Goal: Navigation & Orientation: Understand site structure

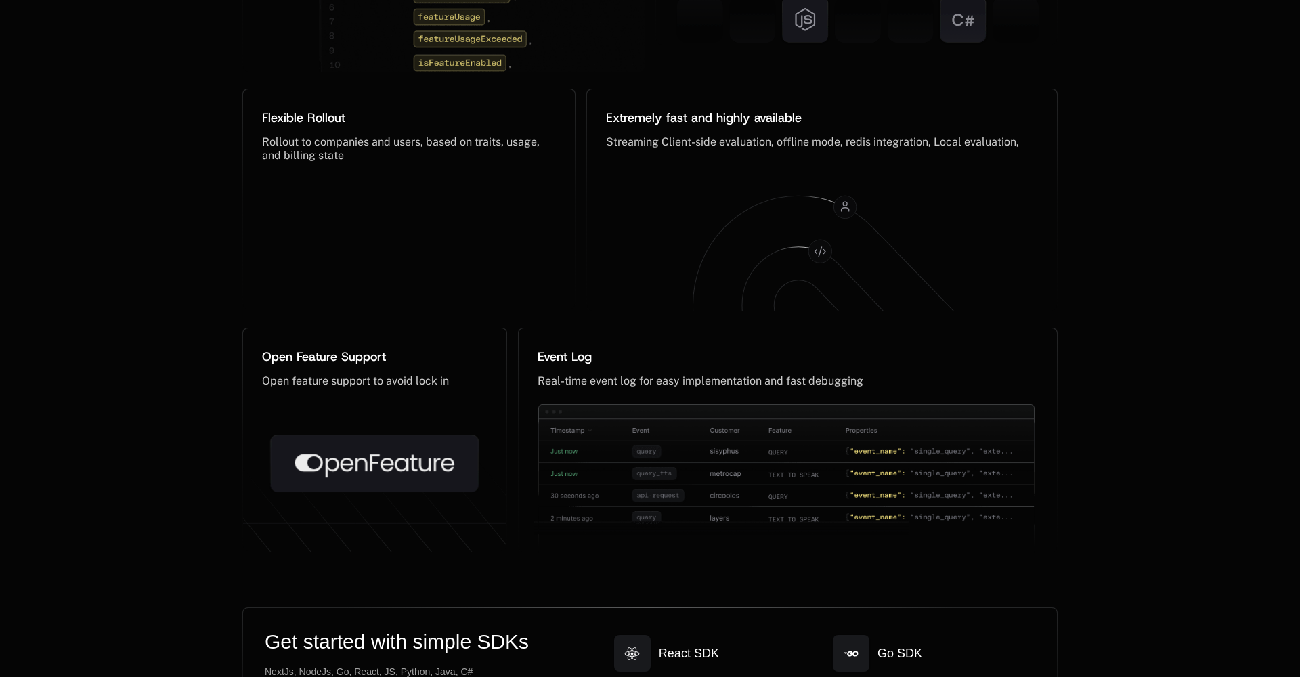
scroll to position [6762, 1]
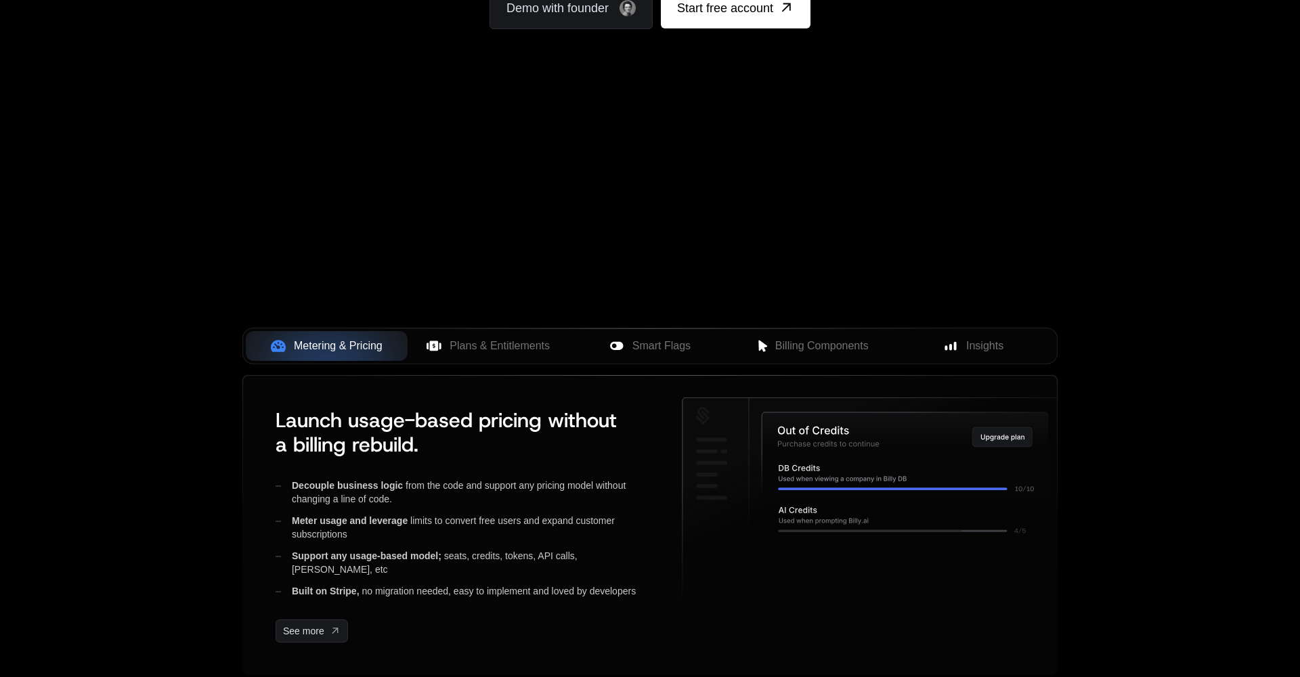
scroll to position [278, 0]
click at [528, 354] on span "Plans & Entitlements" at bounding box center [500, 347] width 100 height 16
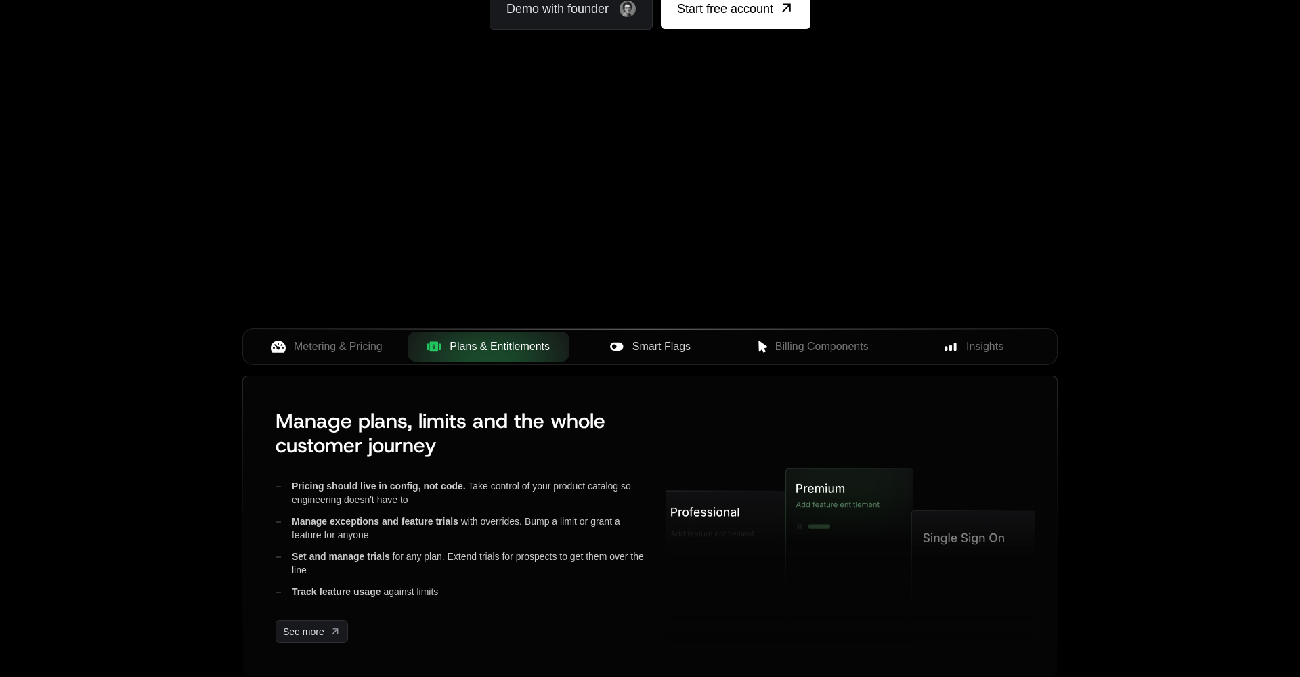
click at [638, 343] on span "Smart Flags" at bounding box center [661, 347] width 58 height 16
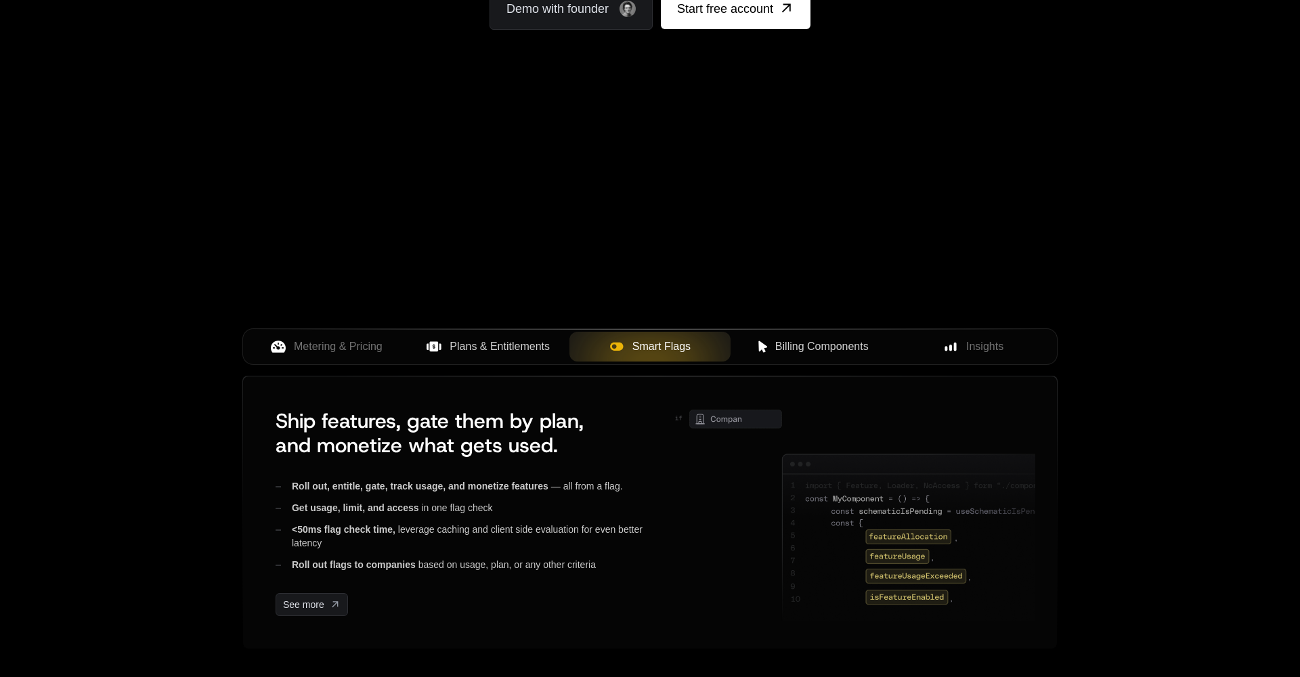
click at [818, 339] on span "Billing Components" at bounding box center [821, 347] width 93 height 16
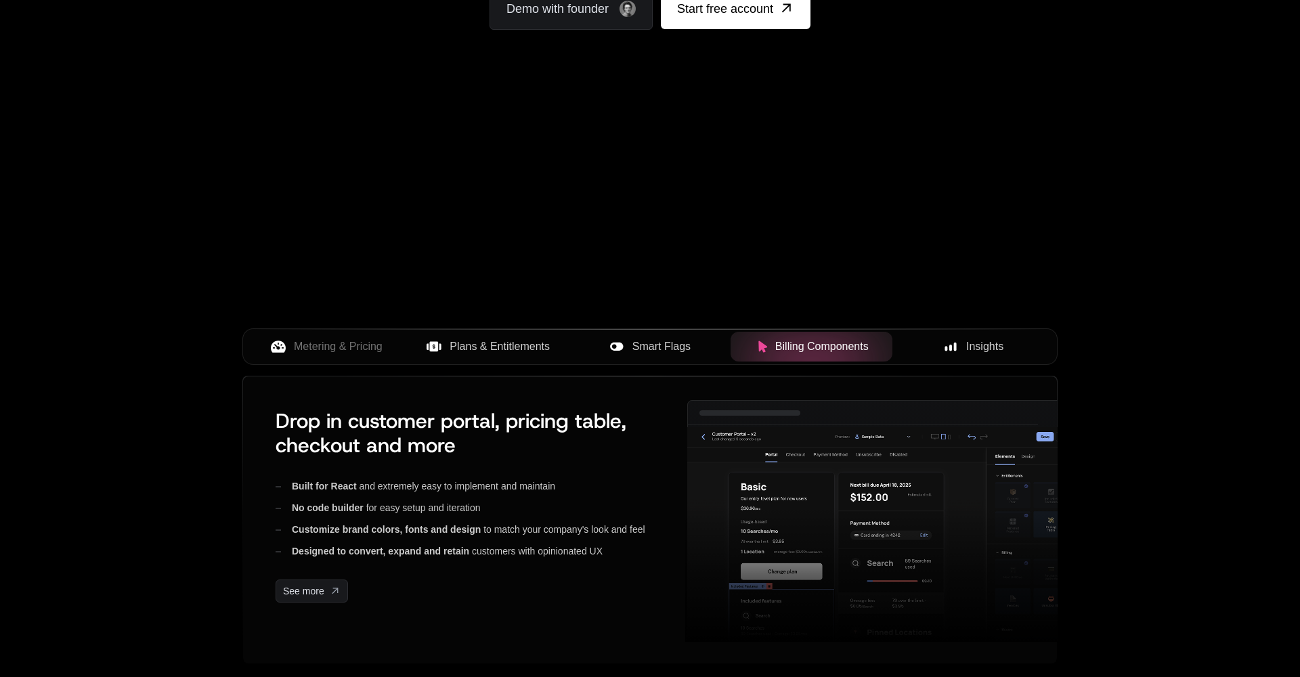
click at [942, 349] on div "Insights" at bounding box center [973, 347] width 140 height 16
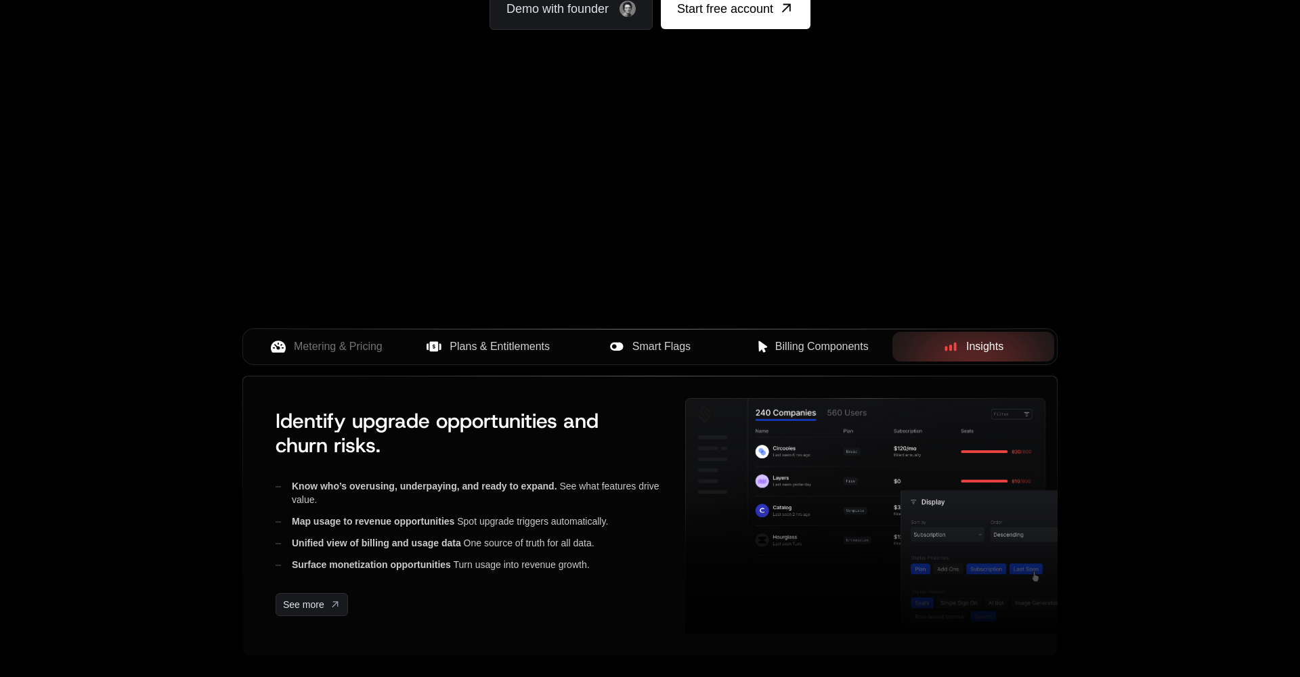
click at [806, 362] on div "Metering & Pricing Plans & Entitlements Smart Flags Billing Components Insights" at bounding box center [649, 346] width 815 height 37
click at [678, 358] on button "Smart Flags" at bounding box center [650, 347] width 162 height 30
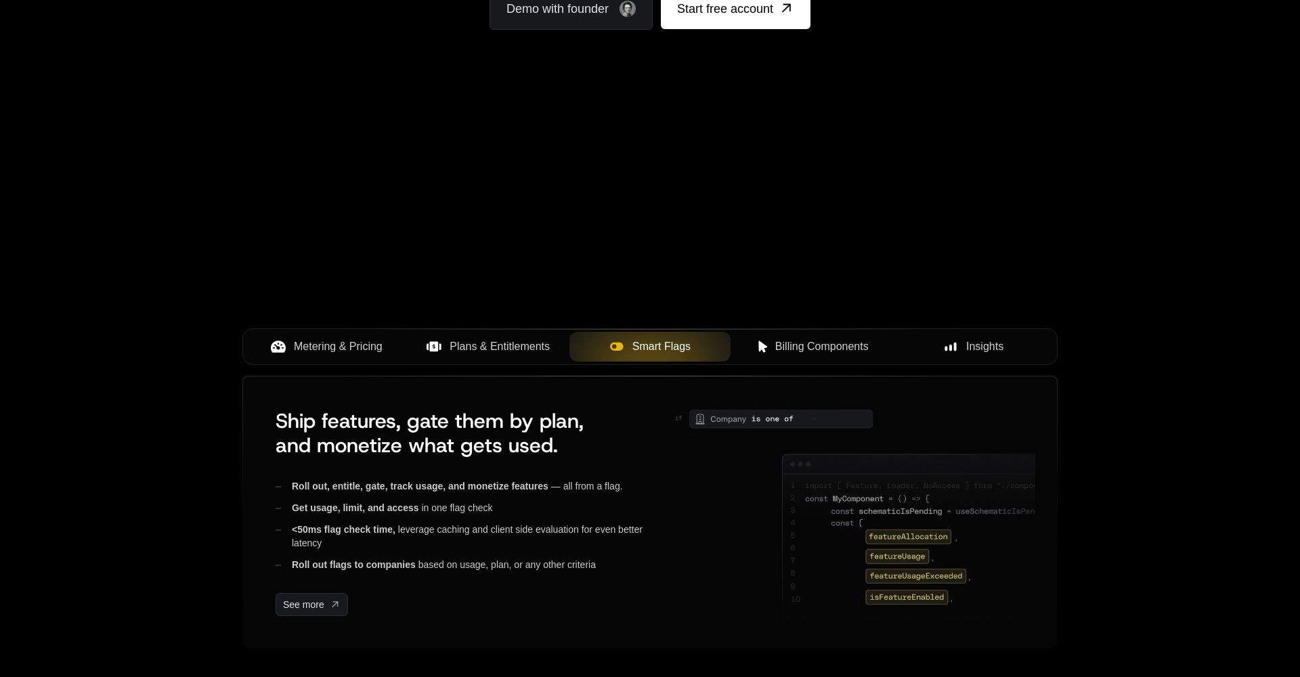
click at [360, 342] on span "Metering & Pricing" at bounding box center [338, 347] width 89 height 16
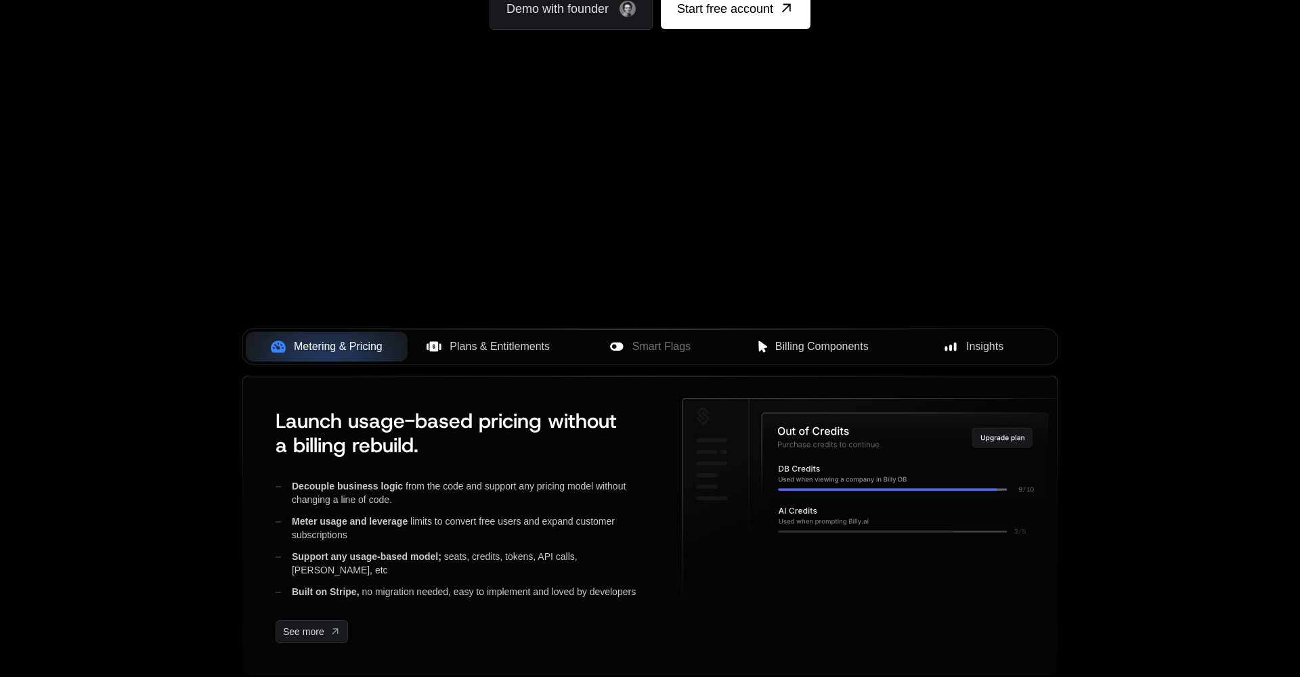
click at [825, 354] on span "Billing Components" at bounding box center [821, 347] width 93 height 16
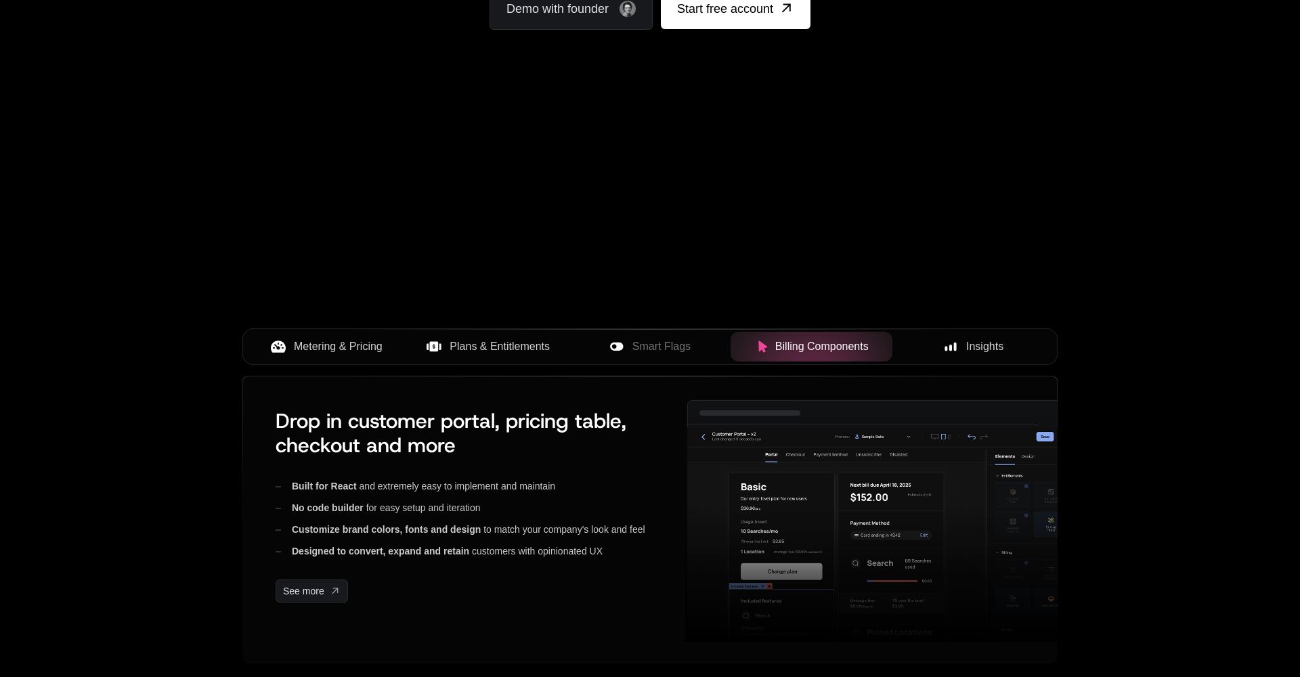
click at [965, 353] on div "Insights" at bounding box center [973, 347] width 140 height 16
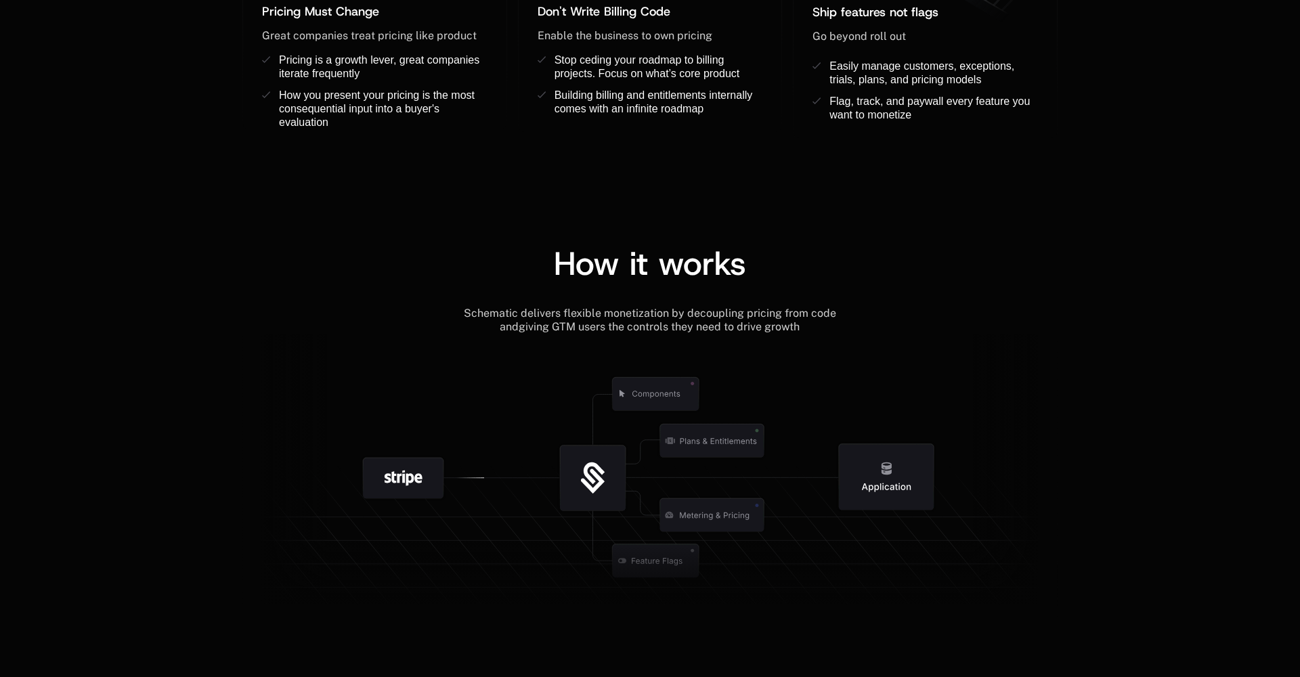
scroll to position [1313, 0]
click at [721, 350] on icon at bounding box center [656, 392] width 142 height 142
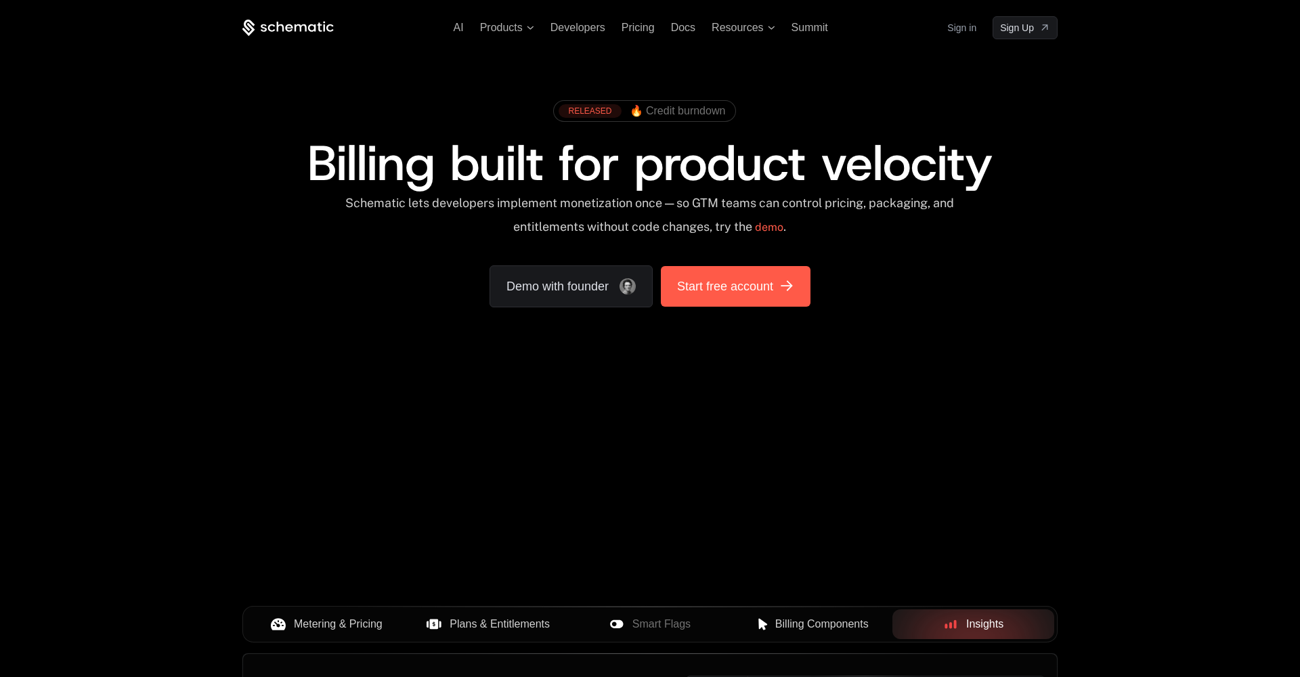
scroll to position [0, 0]
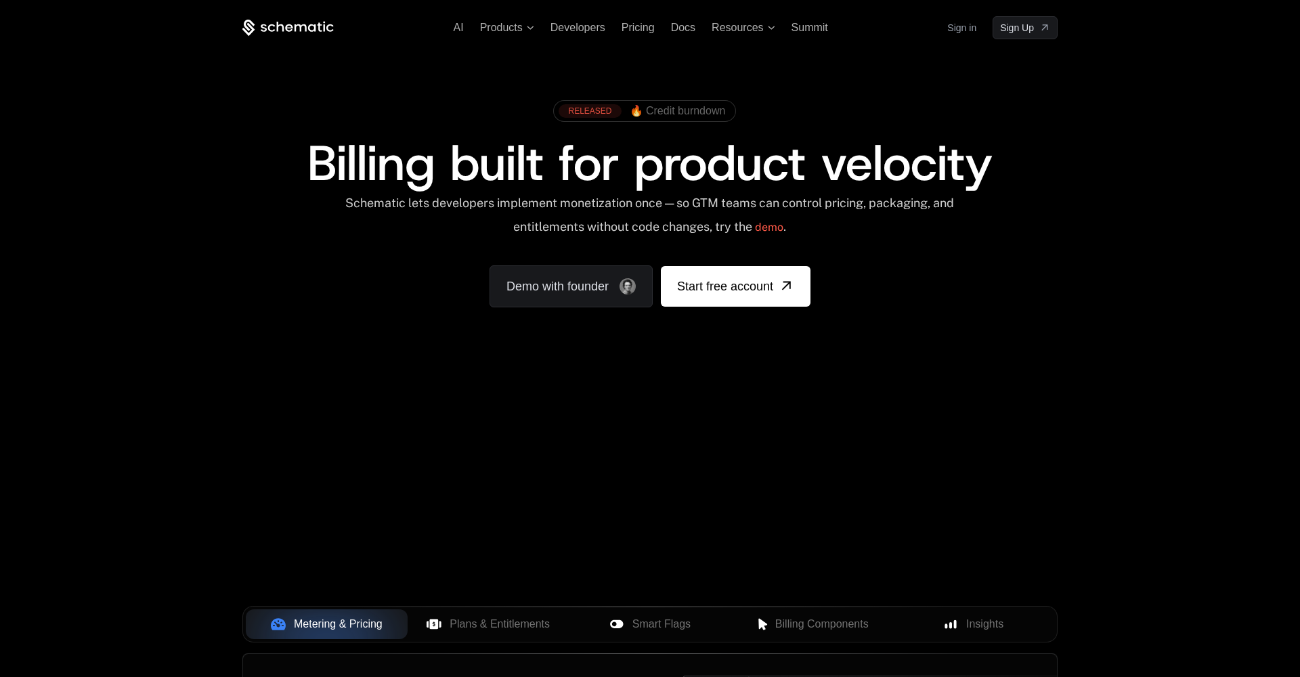
click at [637, 115] on span "🔥 Credit burndown" at bounding box center [678, 111] width 96 height 12
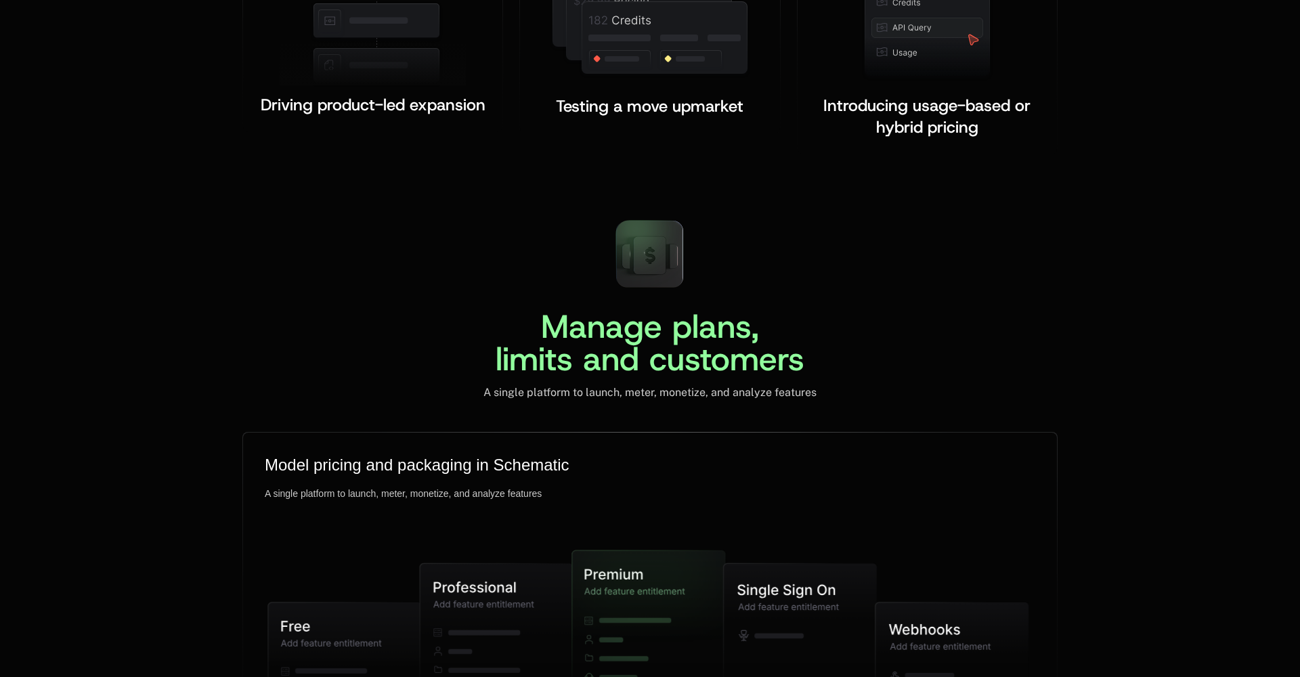
scroll to position [2993, 0]
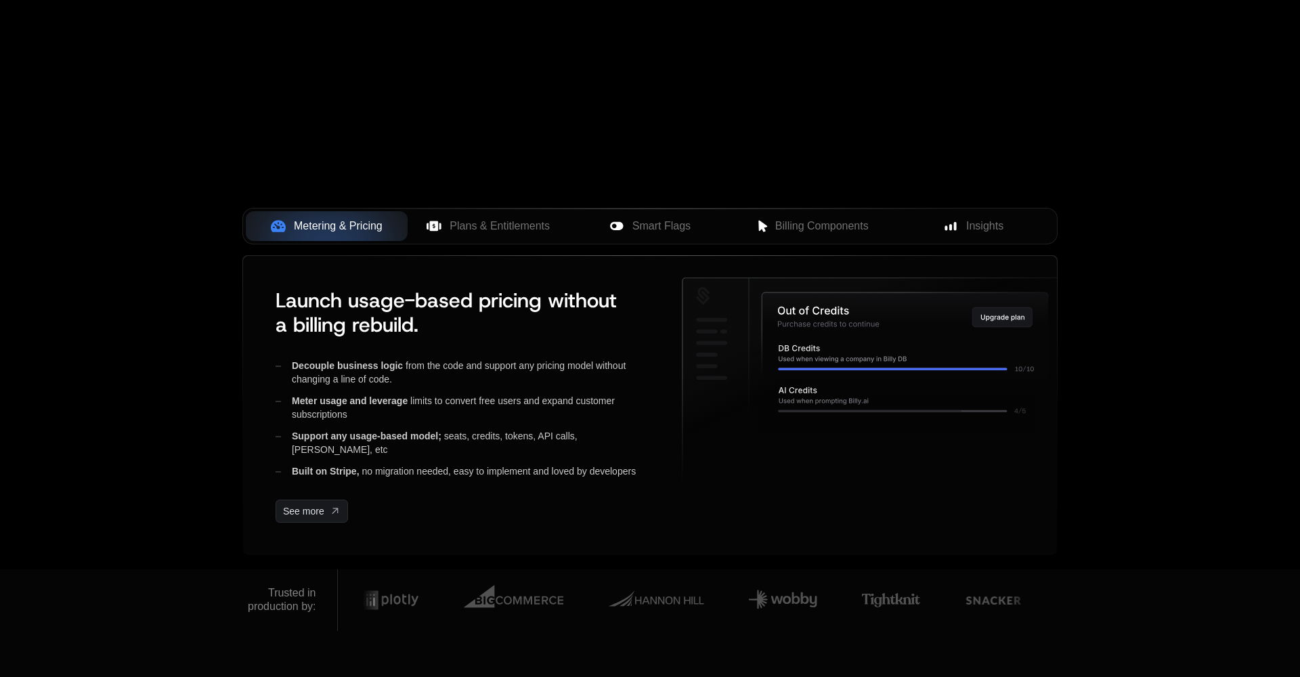
scroll to position [400, 0]
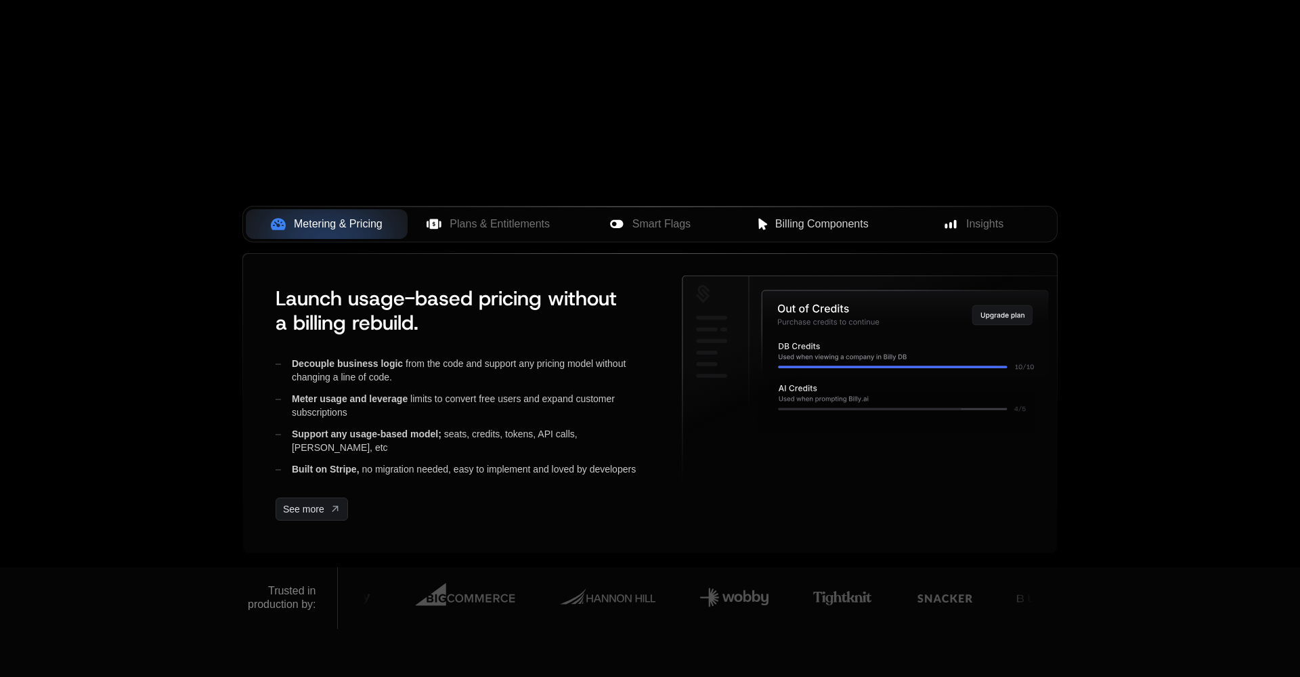
click at [801, 226] on span "Billing Components" at bounding box center [821, 224] width 93 height 16
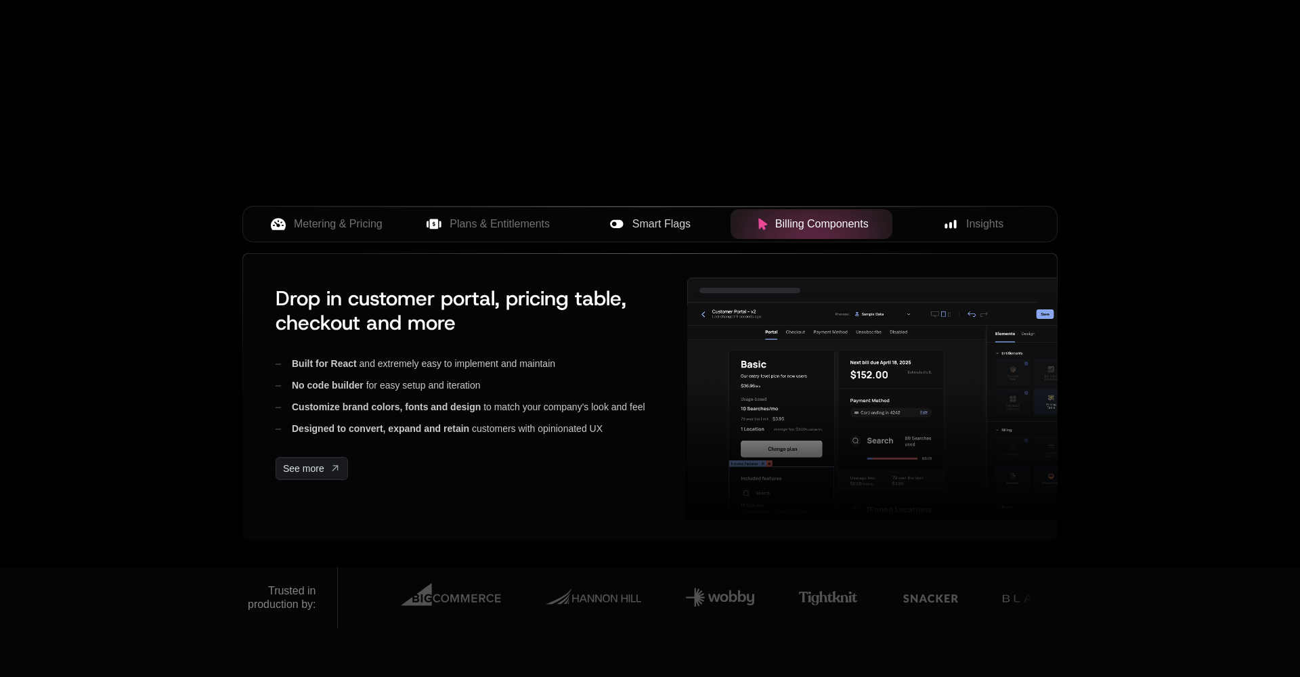
click at [676, 230] on span "Smart Flags" at bounding box center [661, 224] width 58 height 16
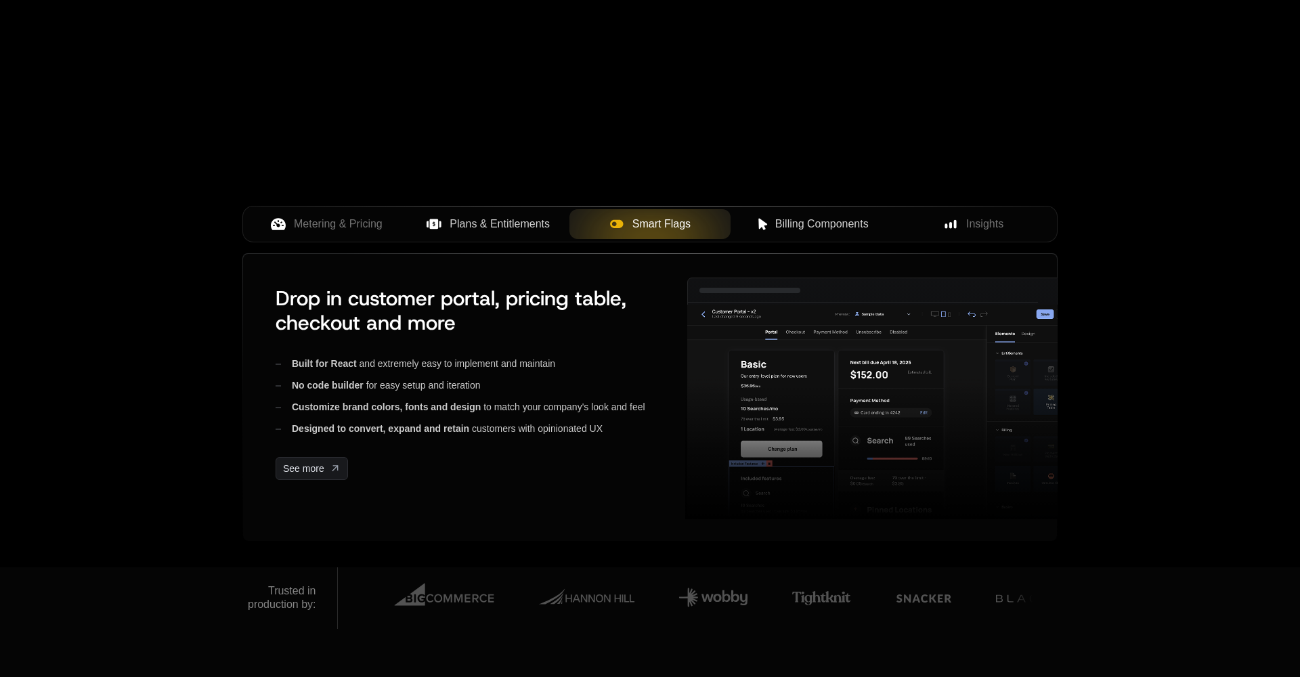
click at [552, 231] on div "Plans & Entitlements" at bounding box center [488, 224] width 140 height 16
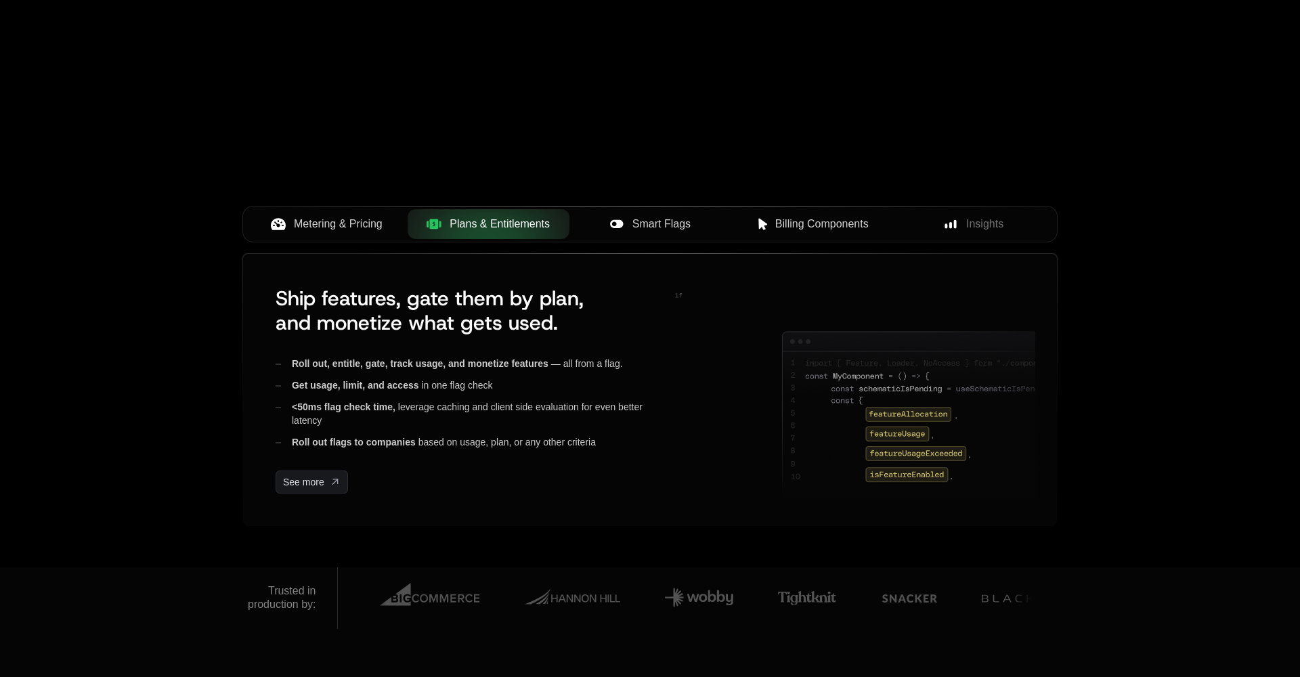
click at [353, 230] on span "Metering & Pricing" at bounding box center [338, 224] width 89 height 16
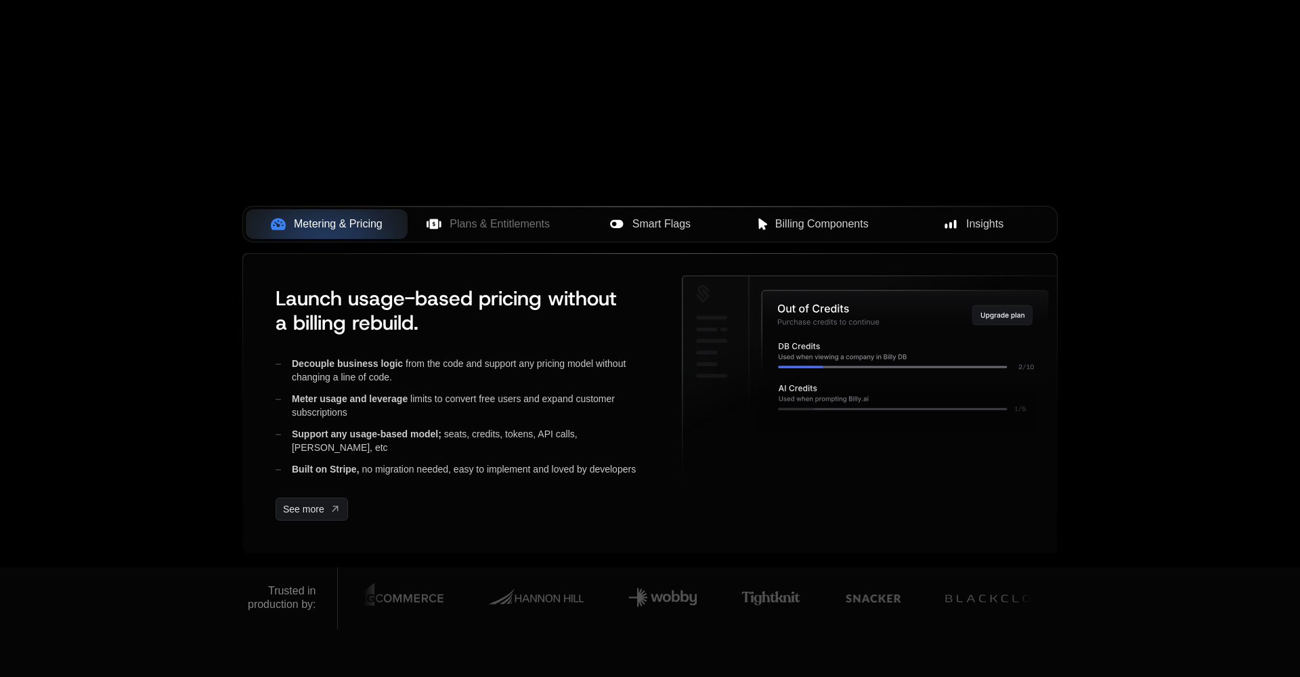
click at [932, 221] on div "Insights" at bounding box center [973, 224] width 140 height 16
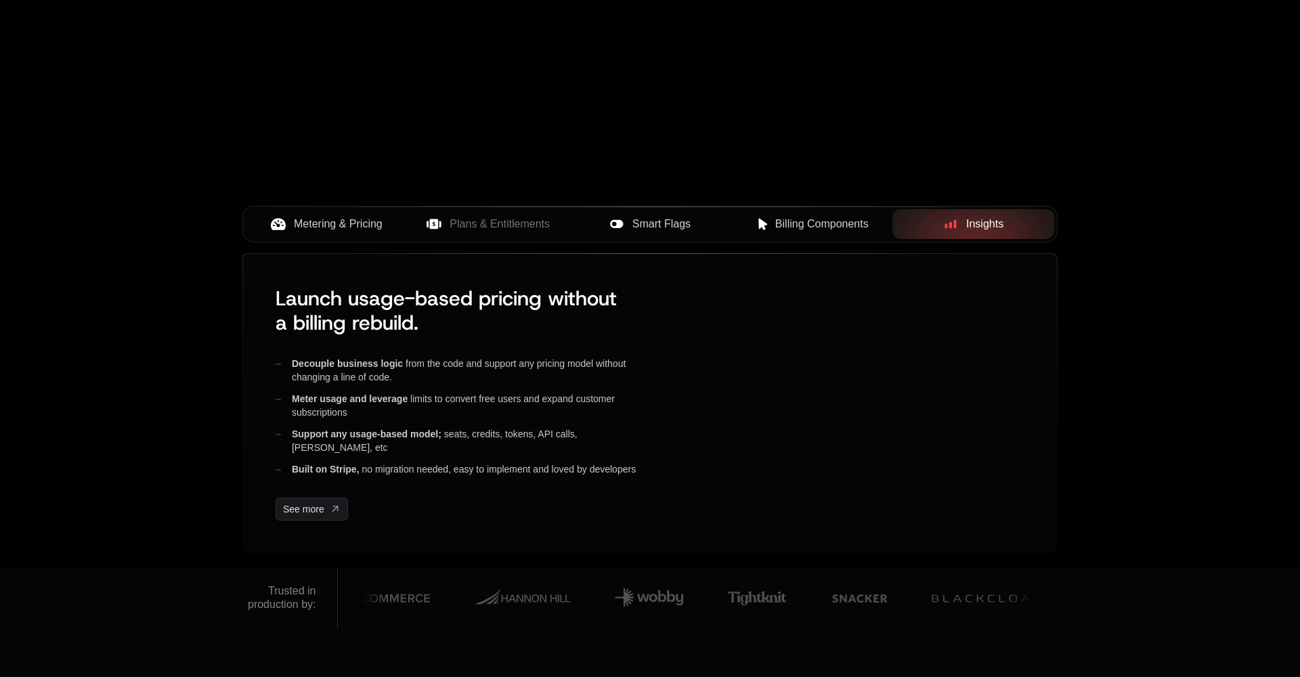
click at [747, 223] on div "Billing Components" at bounding box center [811, 224] width 140 height 16
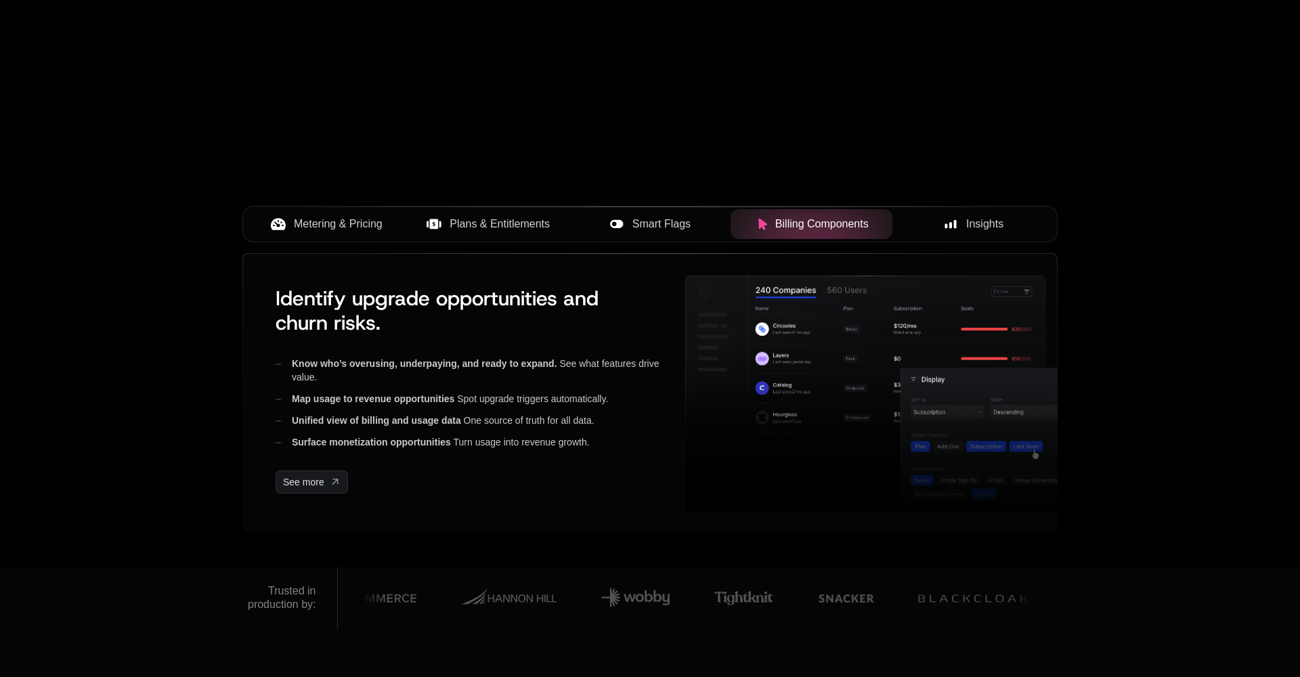
click at [554, 223] on div "Plans & Entitlements" at bounding box center [488, 224] width 140 height 16
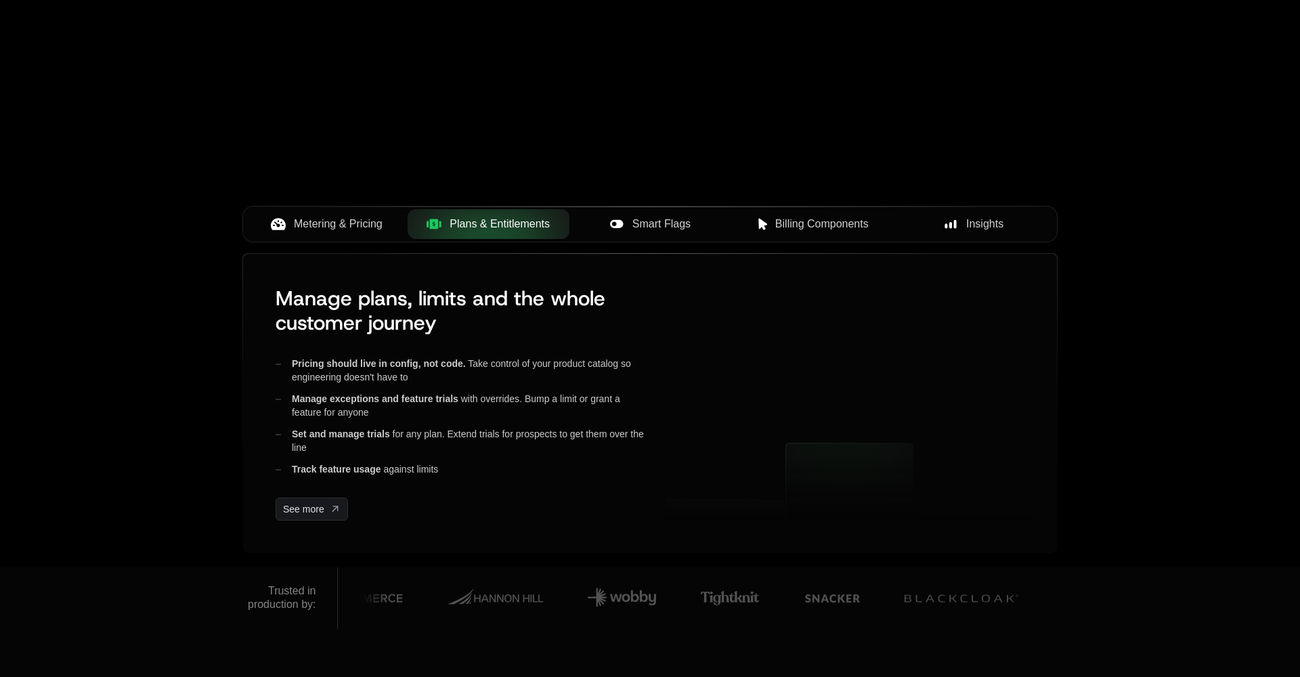
click at [405, 223] on button "Metering & Pricing" at bounding box center [327, 224] width 162 height 30
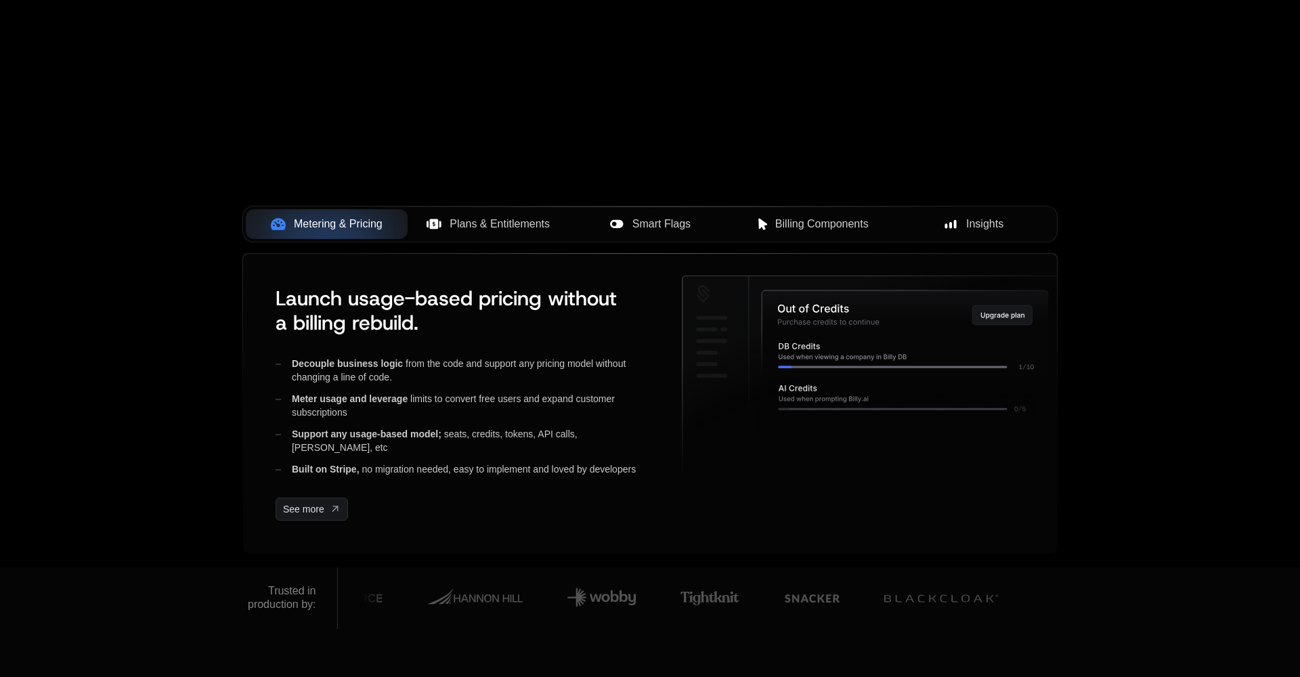
click at [603, 224] on div "Smart Flags" at bounding box center [650, 224] width 140 height 16
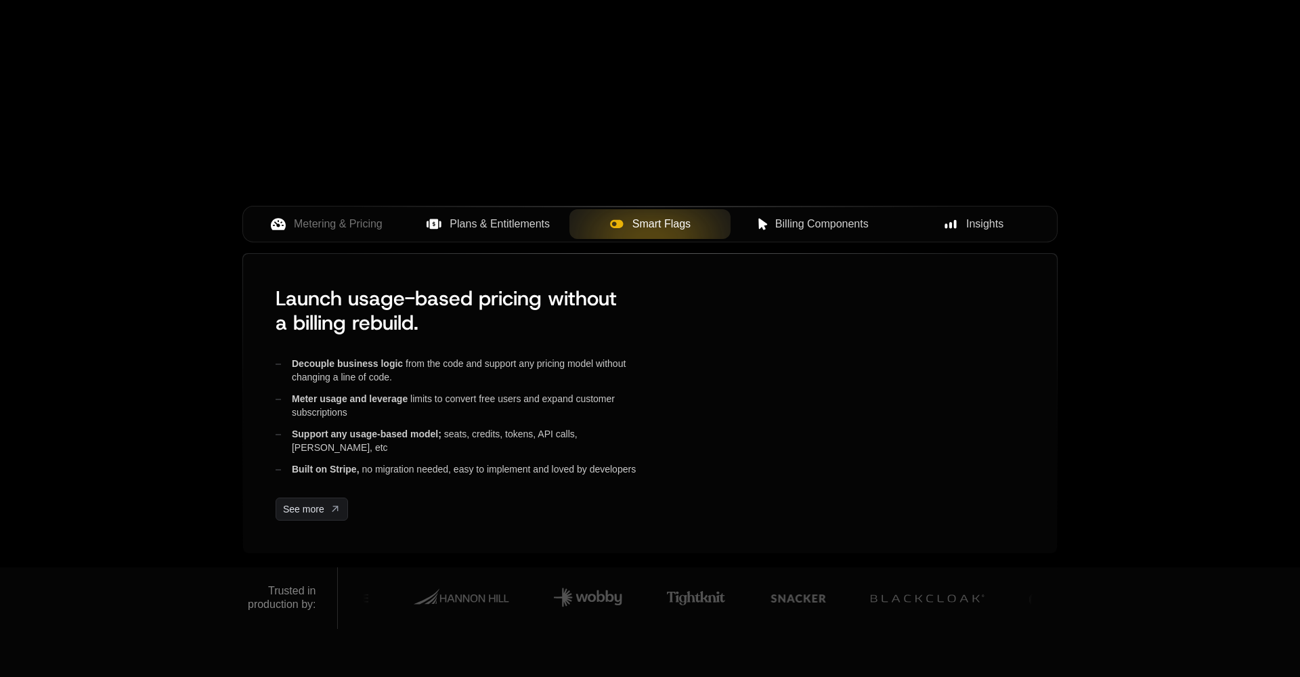
click at [842, 220] on span "Billing Components" at bounding box center [821, 224] width 93 height 16
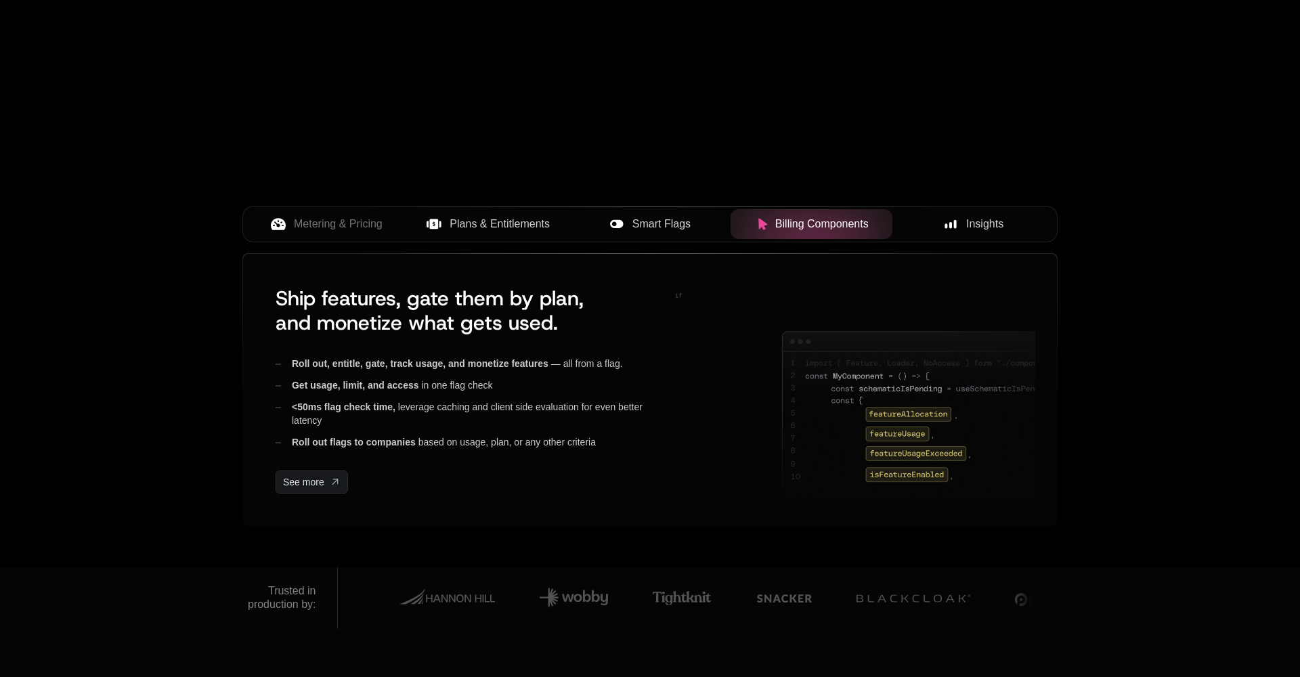
click at [923, 225] on div "Insights" at bounding box center [973, 224] width 140 height 16
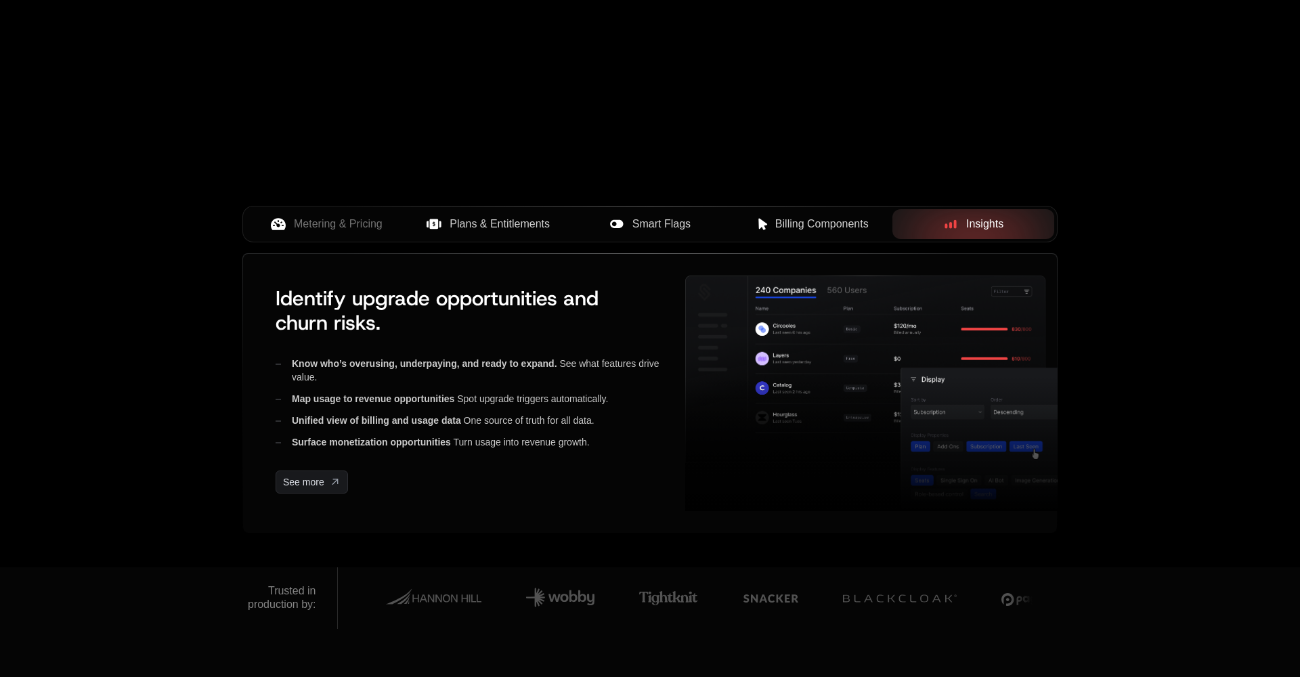
click at [850, 227] on span "Billing Components" at bounding box center [821, 224] width 93 height 16
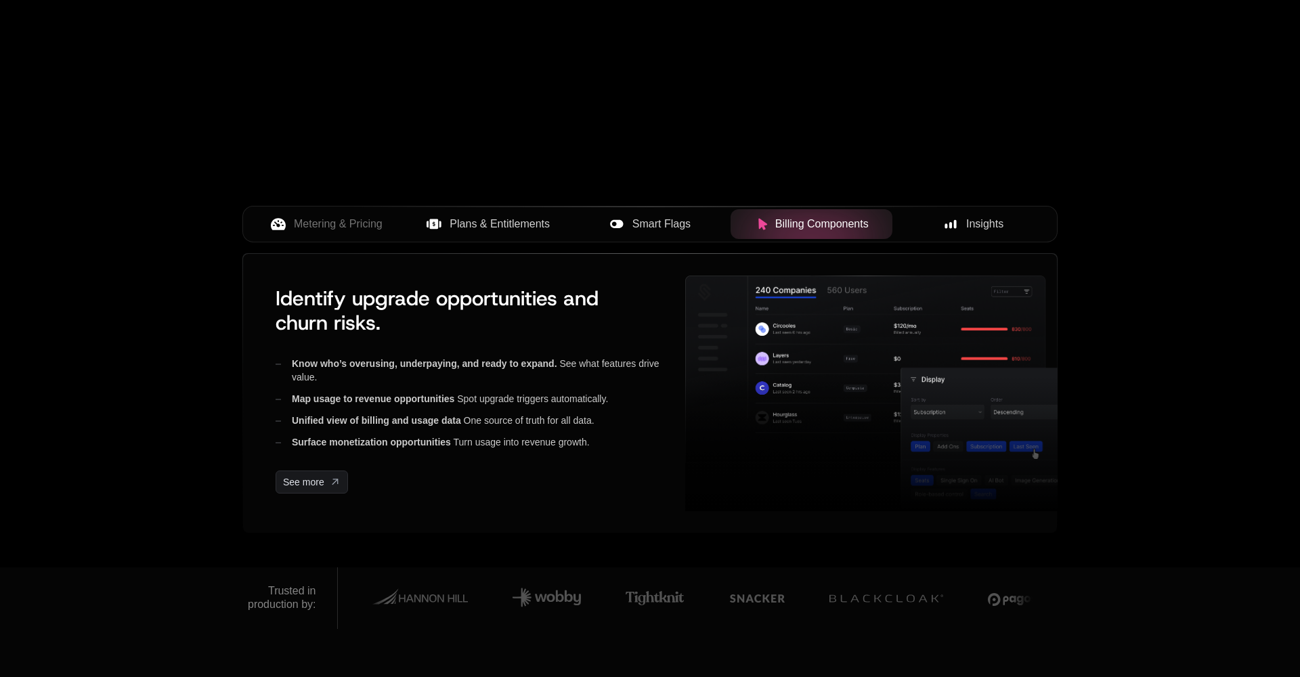
click at [695, 211] on button "Smart Flags" at bounding box center [650, 224] width 162 height 30
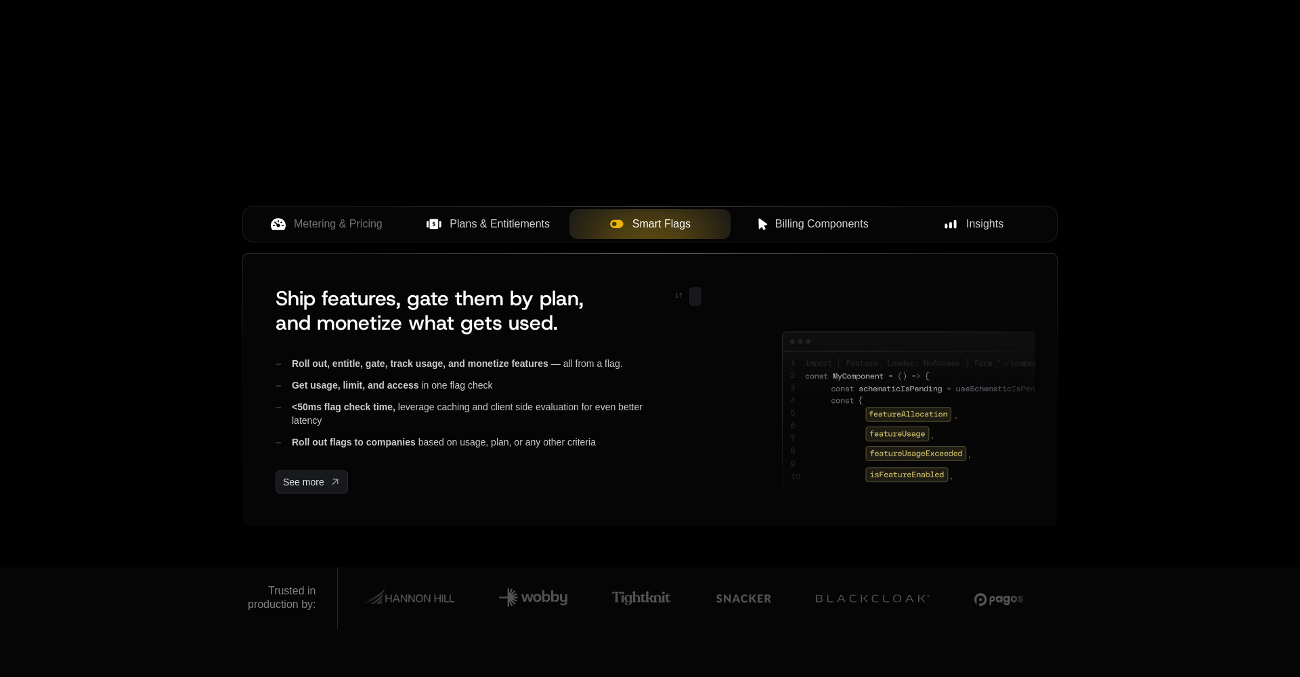
click at [460, 221] on span "Plans & Entitlements" at bounding box center [500, 224] width 100 height 16
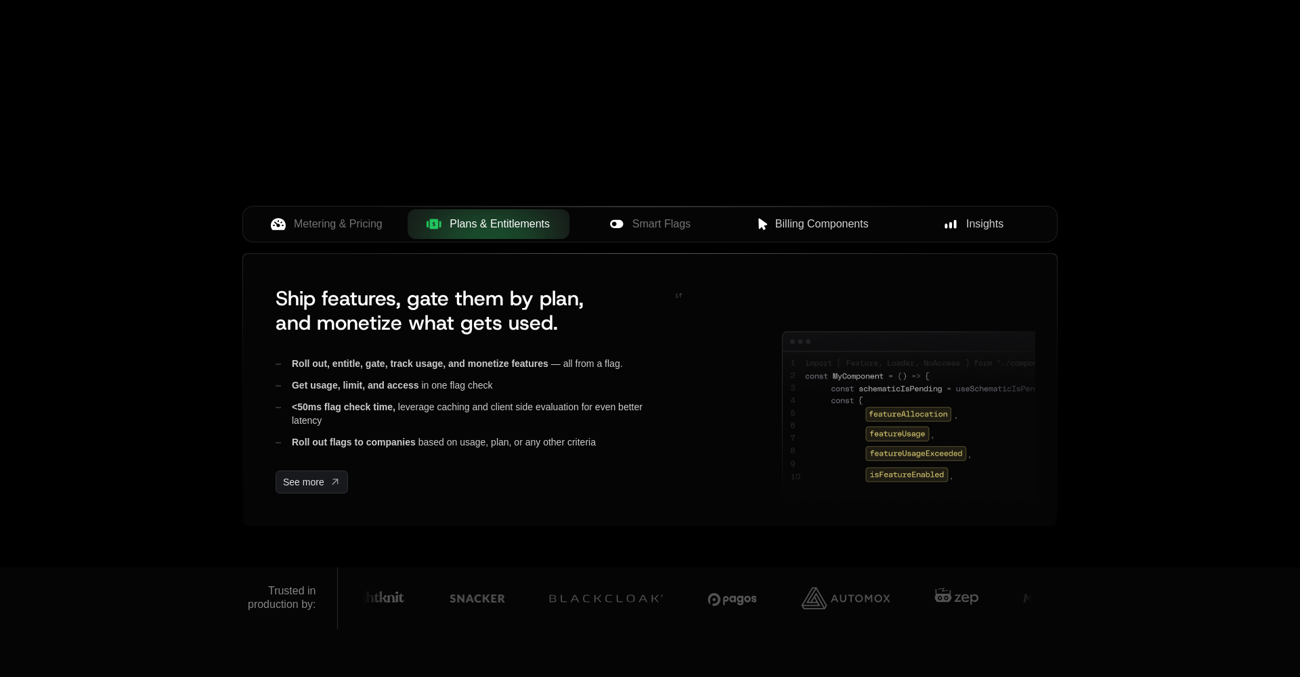
click at [349, 222] on span "Metering & Pricing" at bounding box center [338, 224] width 89 height 16
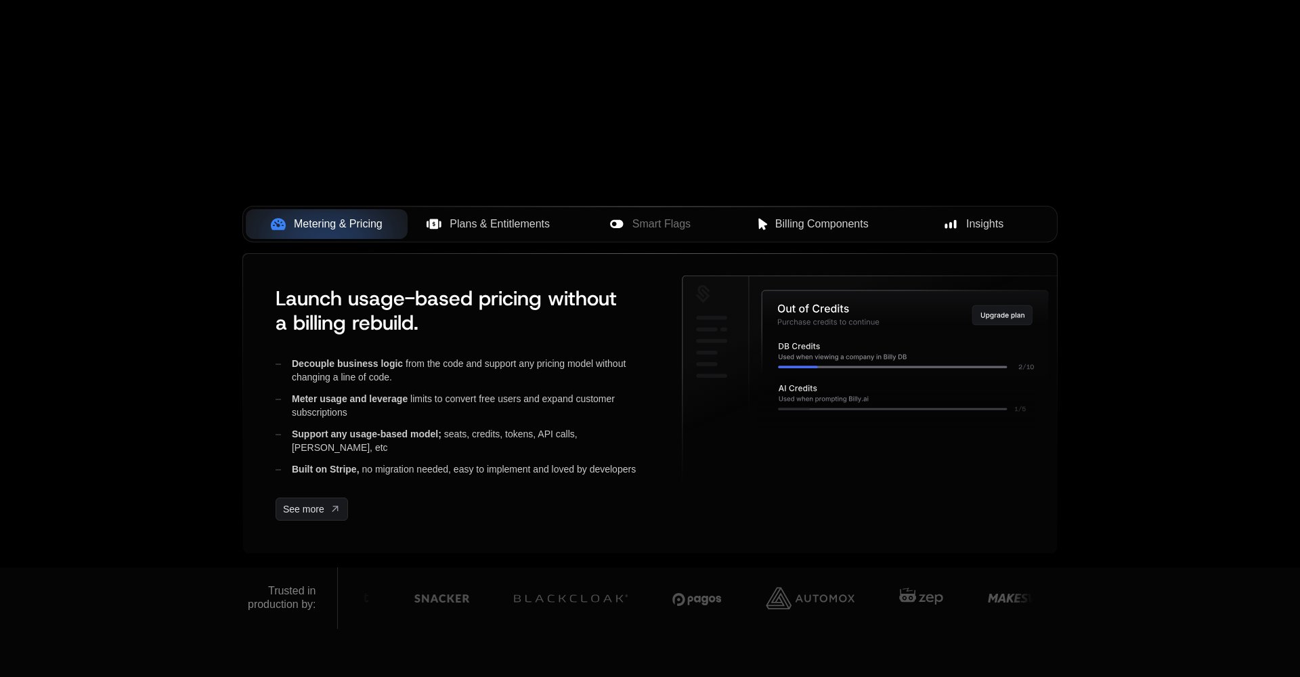
click at [942, 228] on div "Insights" at bounding box center [973, 224] width 140 height 16
